Goal: Transaction & Acquisition: Purchase product/service

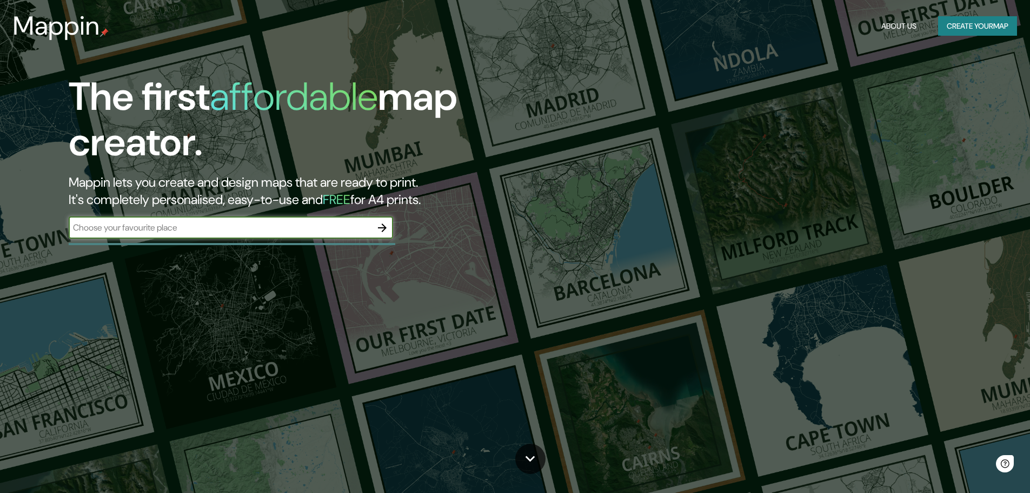
click at [213, 230] on input "text" at bounding box center [220, 227] width 303 height 12
type input "coquimbo"
click at [387, 227] on icon "button" at bounding box center [382, 227] width 13 height 13
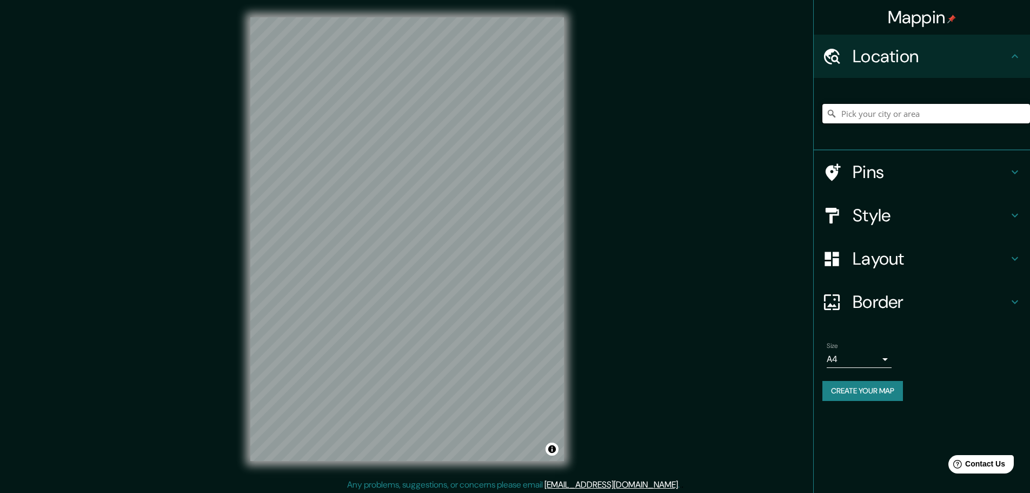
click at [903, 107] on input "Pick your city or area" at bounding box center [927, 113] width 208 height 19
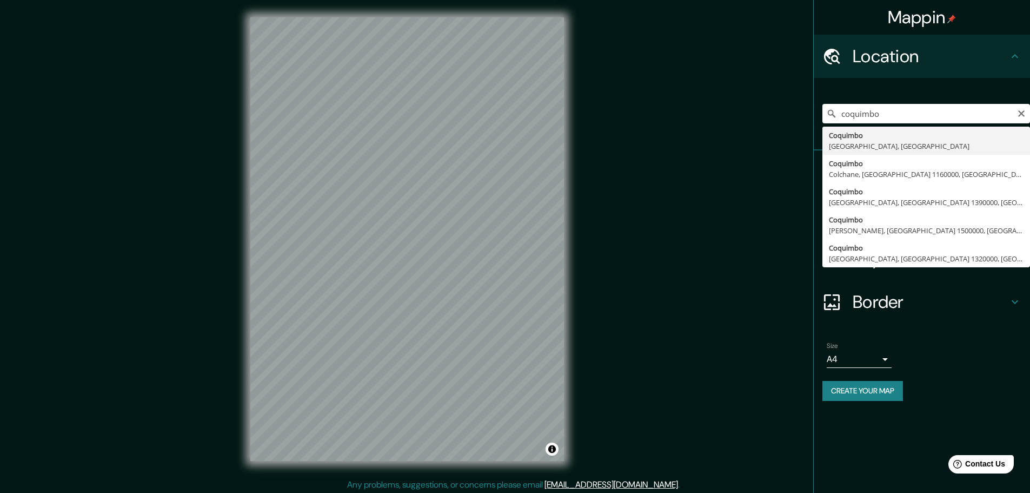
type input "[GEOGRAPHIC_DATA], [GEOGRAPHIC_DATA], [GEOGRAPHIC_DATA]"
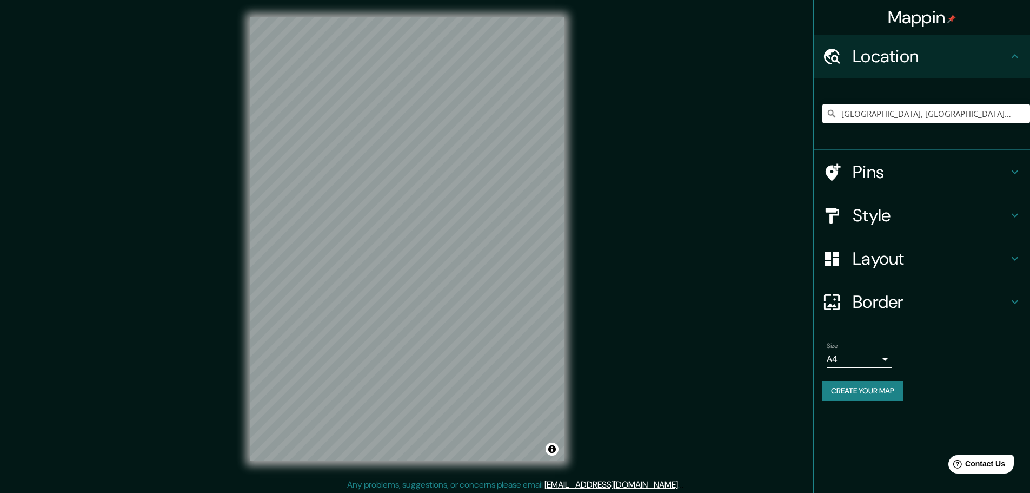
scroll to position [3, 0]
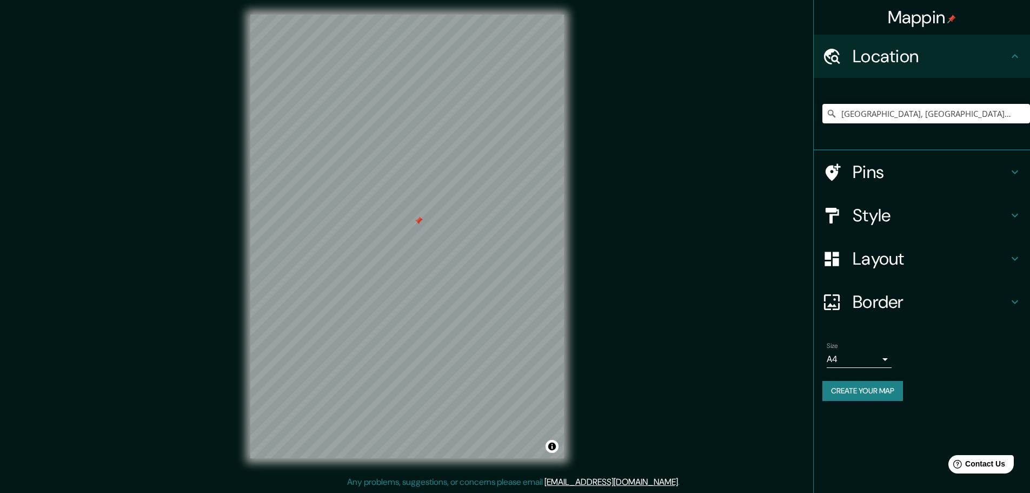
click at [897, 171] on h4 "Pins" at bounding box center [931, 172] width 156 height 22
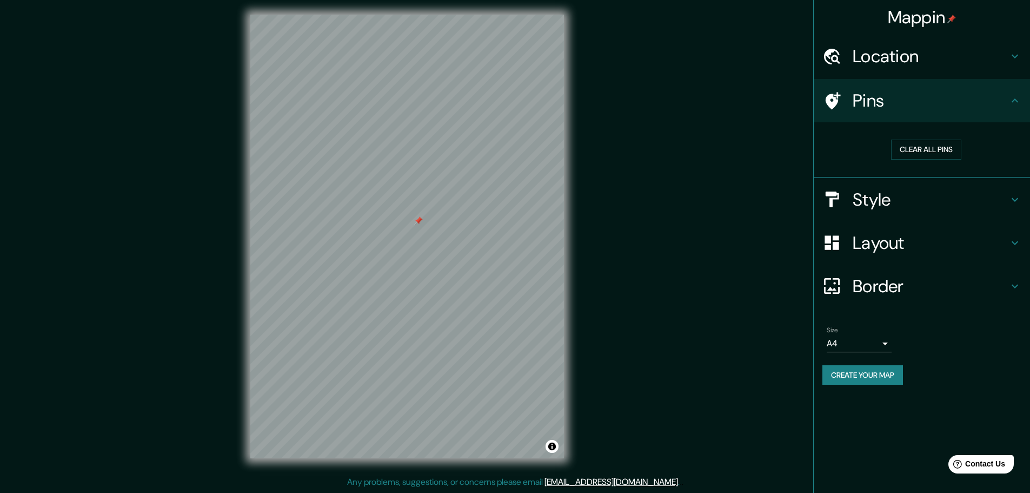
click at [899, 198] on h4 "Style" at bounding box center [931, 200] width 156 height 22
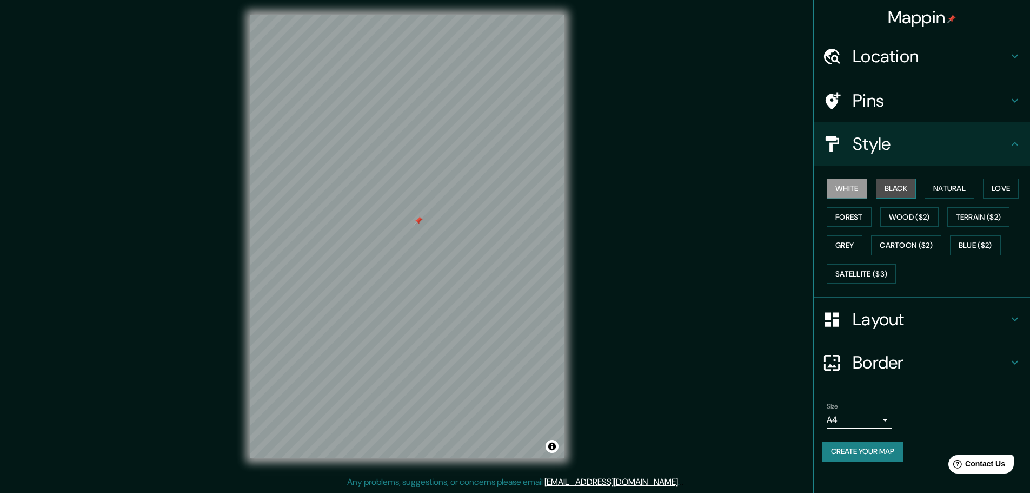
click at [896, 188] on button "Black" at bounding box center [896, 188] width 41 height 20
click at [483, 263] on div at bounding box center [483, 262] width 9 height 9
click at [889, 319] on h4 "Layout" at bounding box center [931, 319] width 156 height 22
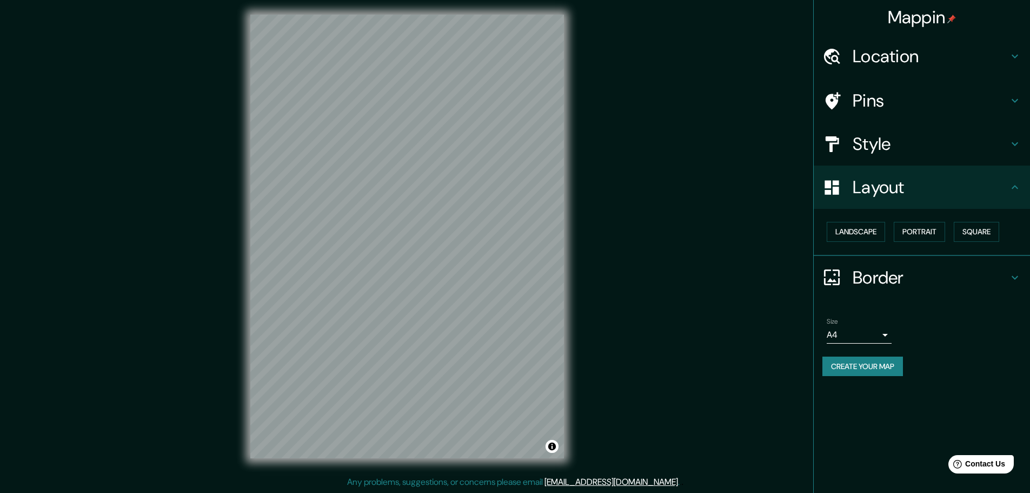
click at [893, 197] on h4 "Layout" at bounding box center [931, 187] width 156 height 22
click at [883, 53] on h4 "Location" at bounding box center [931, 56] width 156 height 22
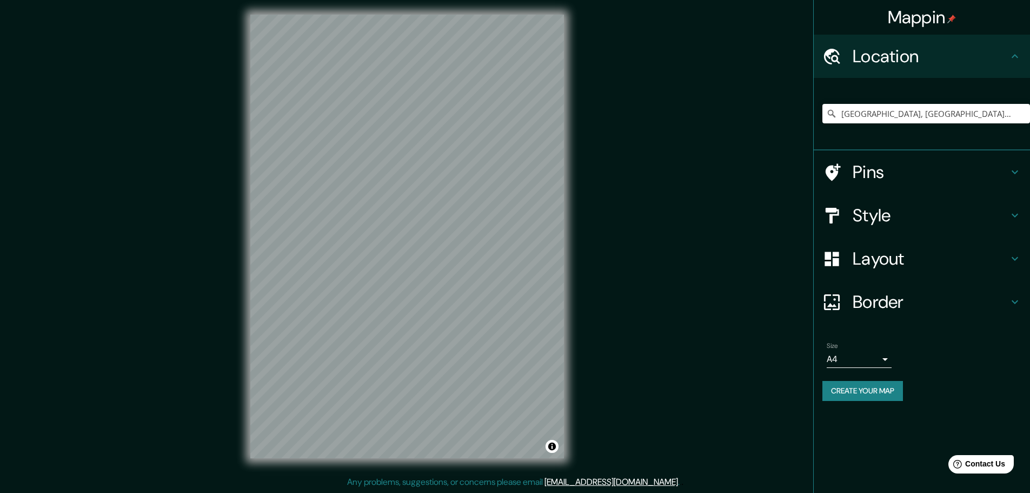
click at [883, 53] on h4 "Location" at bounding box center [931, 56] width 156 height 22
click at [875, 169] on h4 "Pins" at bounding box center [931, 172] width 156 height 22
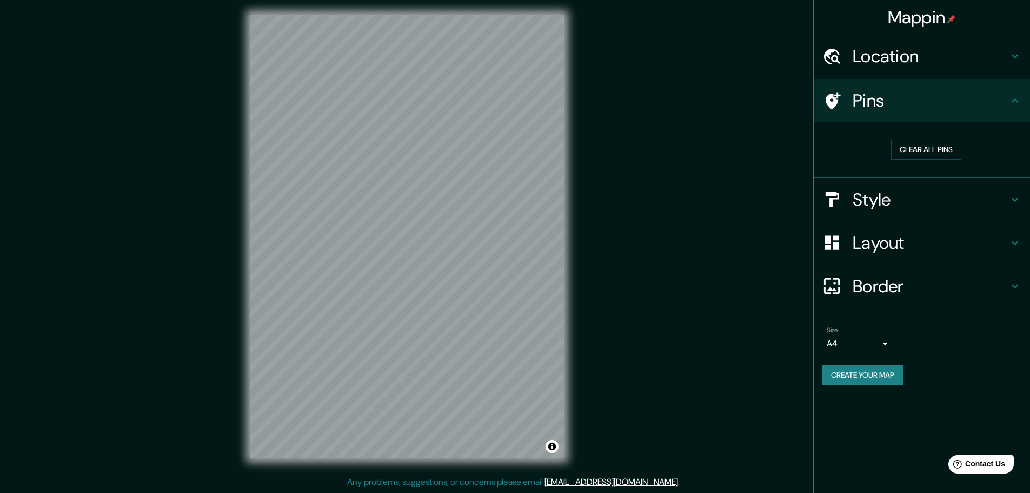
click at [895, 102] on h4 "Pins" at bounding box center [931, 101] width 156 height 22
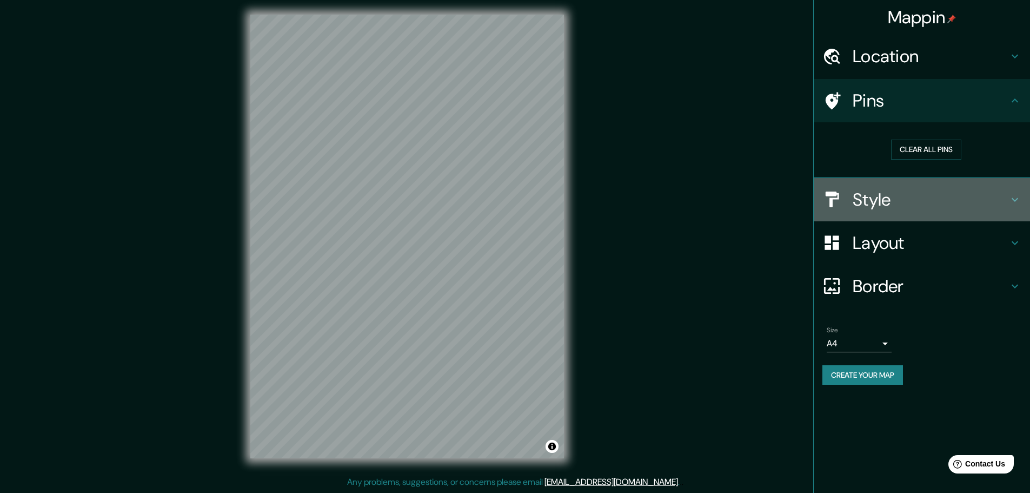
click at [897, 194] on h4 "Style" at bounding box center [931, 200] width 156 height 22
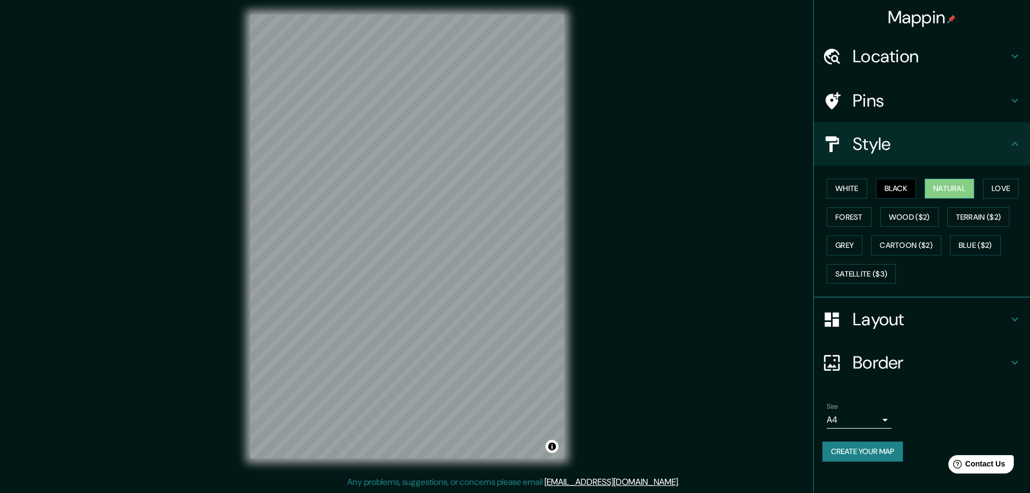
click at [950, 181] on button "Natural" at bounding box center [950, 188] width 50 height 20
click at [890, 189] on button "Black" at bounding box center [896, 188] width 41 height 20
click at [858, 184] on button "White" at bounding box center [847, 188] width 41 height 20
click at [911, 183] on button "Black" at bounding box center [896, 188] width 41 height 20
click at [949, 184] on button "Natural" at bounding box center [950, 188] width 50 height 20
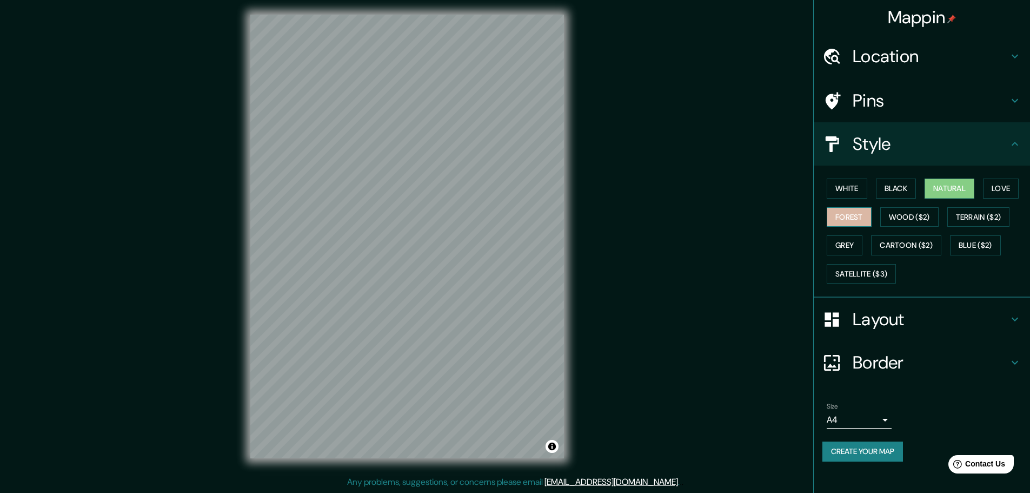
click at [866, 212] on button "Forest" at bounding box center [849, 217] width 45 height 20
click at [892, 213] on button "Wood ($2)" at bounding box center [909, 217] width 58 height 20
click at [849, 240] on button "Grey" at bounding box center [845, 245] width 36 height 20
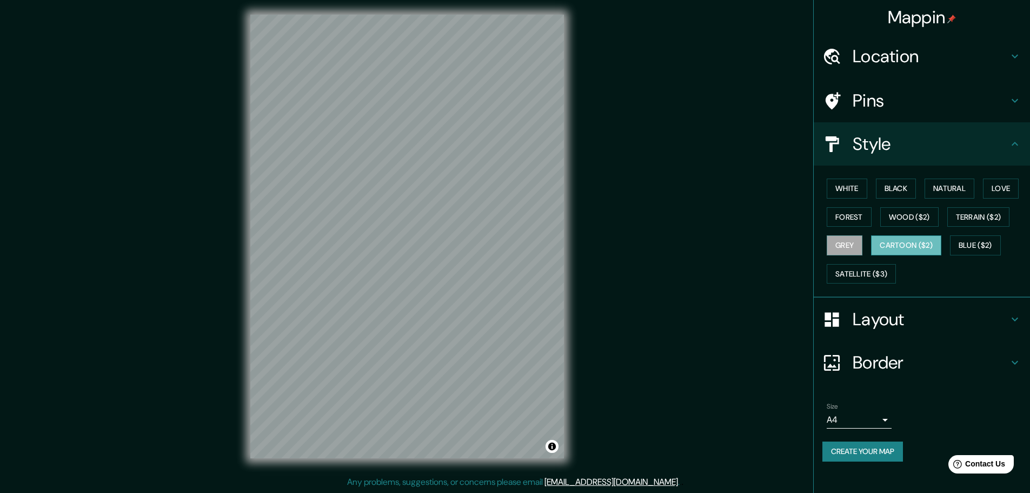
click at [925, 252] on button "Cartoon ($2)" at bounding box center [906, 245] width 70 height 20
click at [884, 274] on button "Satellite ($3)" at bounding box center [861, 274] width 69 height 20
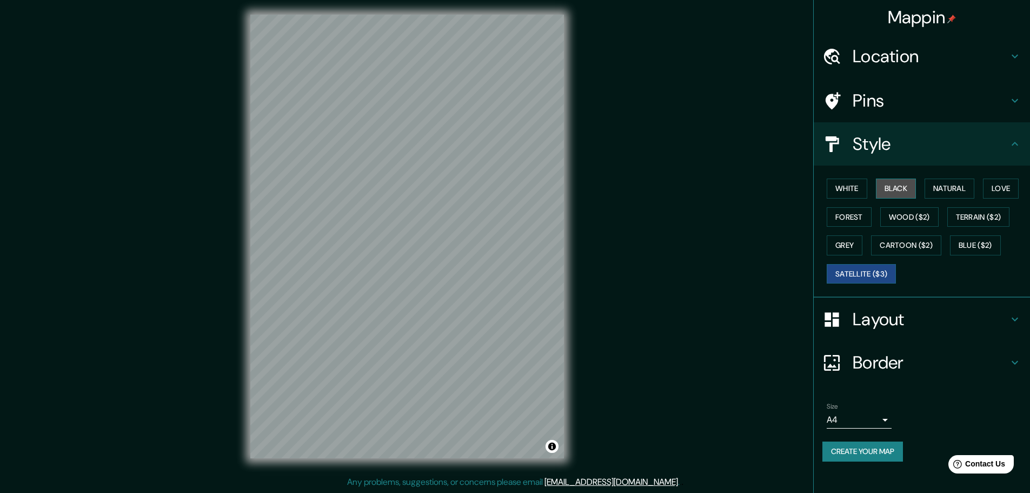
click at [880, 185] on button "Black" at bounding box center [896, 188] width 41 height 20
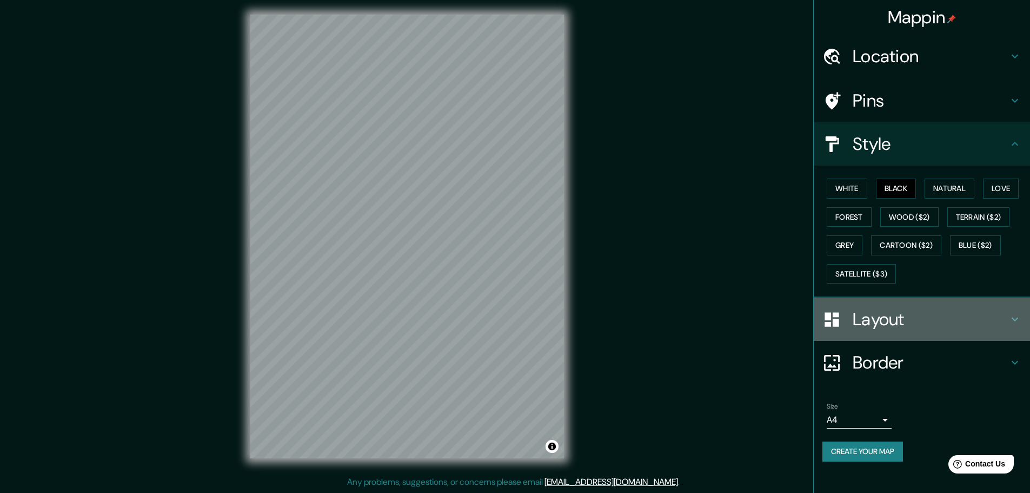
click at [909, 321] on h4 "Layout" at bounding box center [931, 319] width 156 height 22
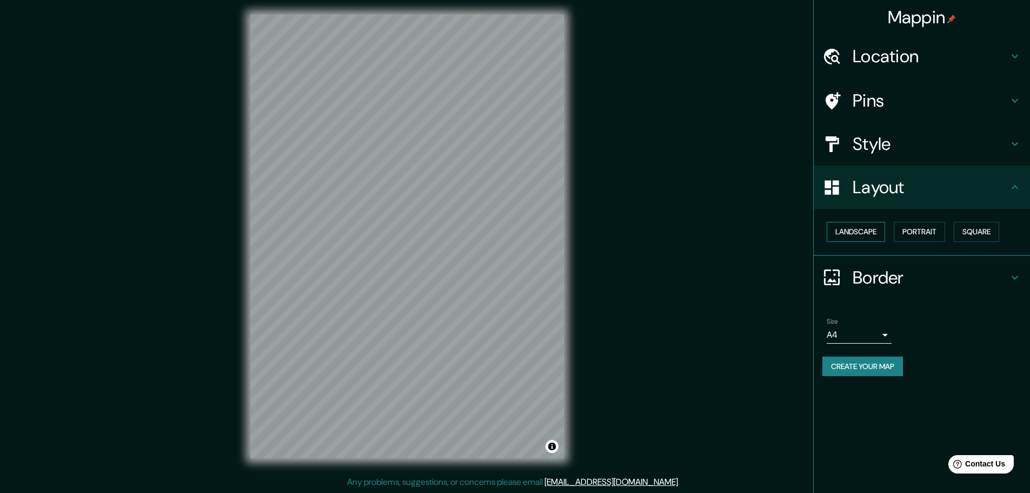
click at [860, 227] on button "Landscape" at bounding box center [856, 232] width 58 height 20
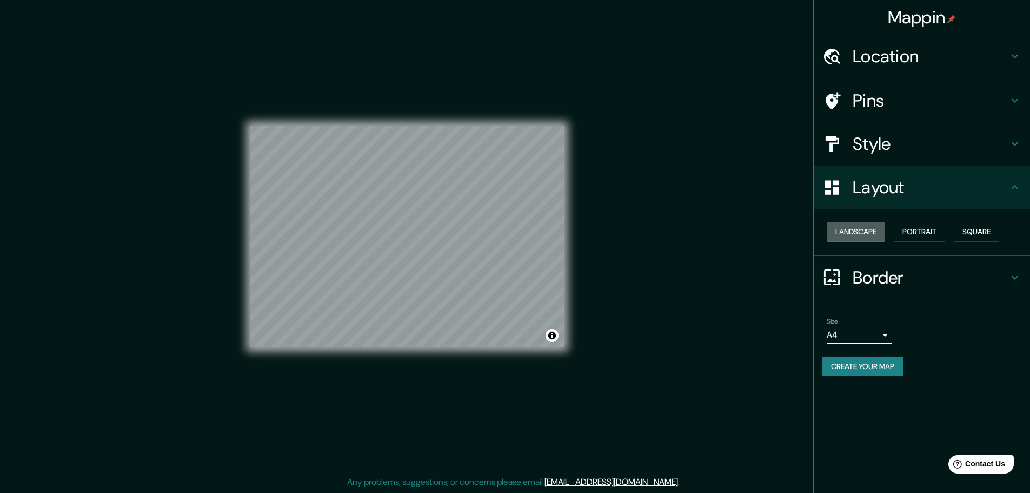
click at [860, 227] on button "Landscape" at bounding box center [856, 232] width 58 height 20
click at [912, 230] on button "Portrait" at bounding box center [919, 232] width 51 height 20
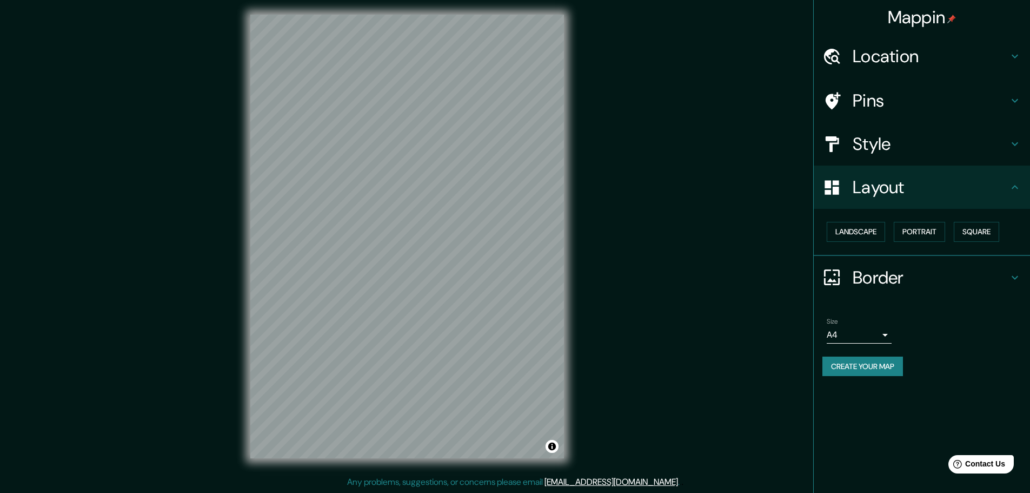
click at [956, 231] on div "Landscape [GEOGRAPHIC_DATA]" at bounding box center [927, 231] width 208 height 29
click at [962, 231] on button "Square" at bounding box center [976, 232] width 45 height 20
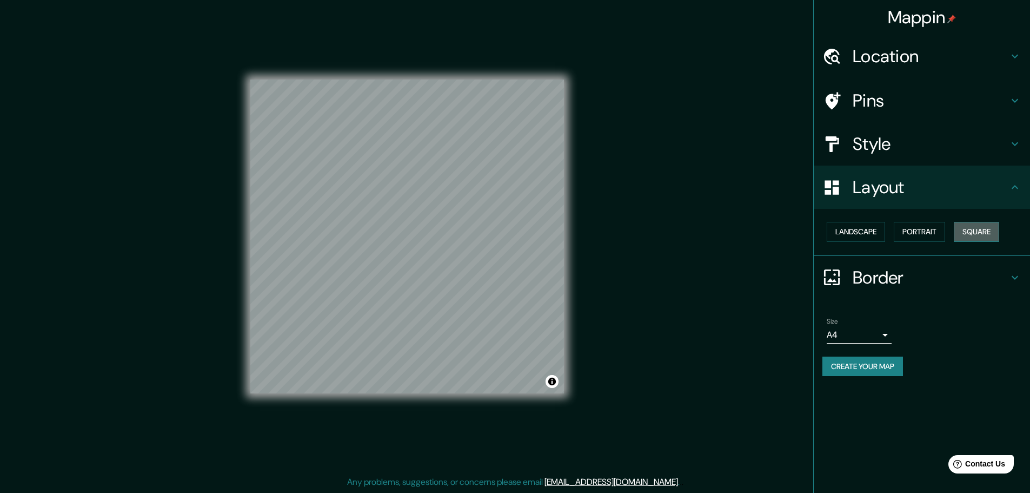
click at [962, 231] on button "Square" at bounding box center [976, 232] width 45 height 20
click at [930, 235] on button "Portrait" at bounding box center [919, 232] width 51 height 20
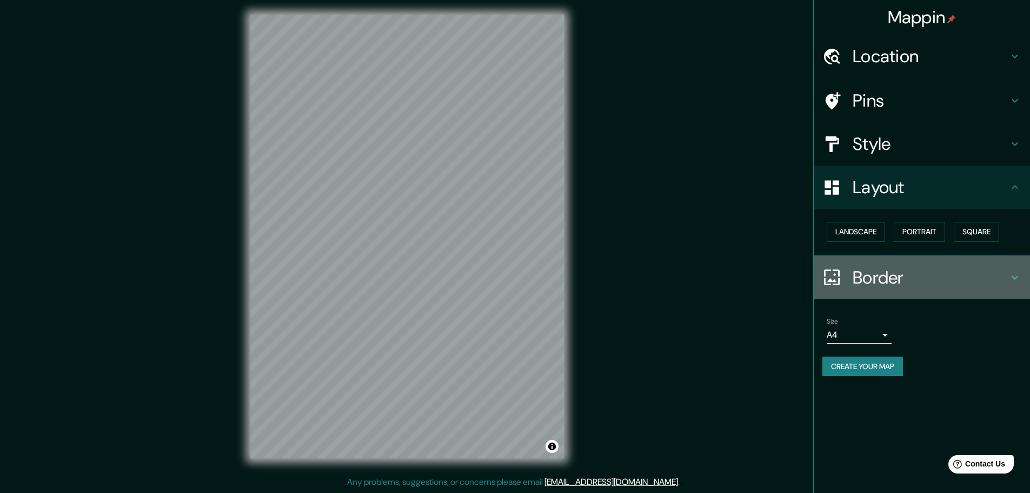
click at [896, 279] on h4 "Border" at bounding box center [931, 278] width 156 height 22
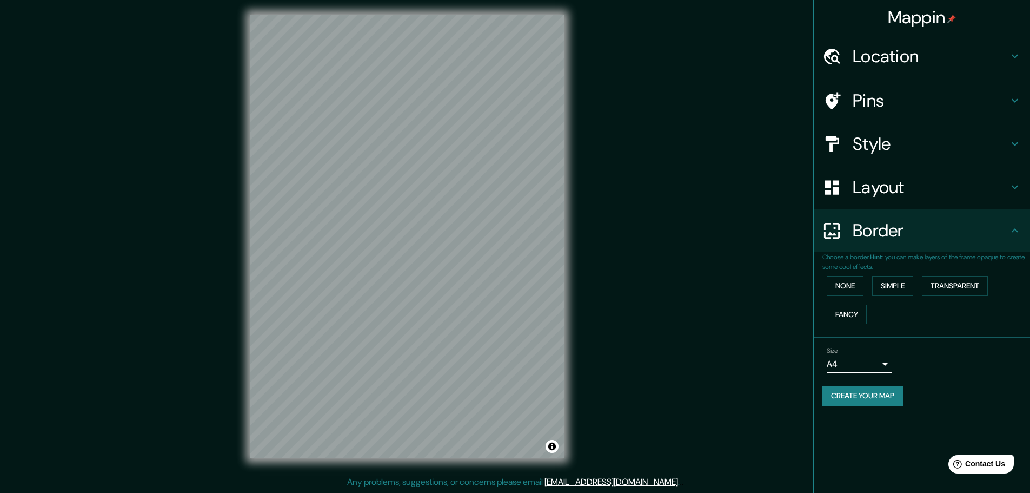
click at [956, 306] on div "None Simple Transparent Fancy" at bounding box center [927, 299] width 208 height 57
click at [749, 365] on div "Mappin Location [GEOGRAPHIC_DATA], [GEOGRAPHIC_DATA], [GEOGRAPHIC_DATA] Pins St…" at bounding box center [515, 244] width 1030 height 495
